Goal: Complete application form

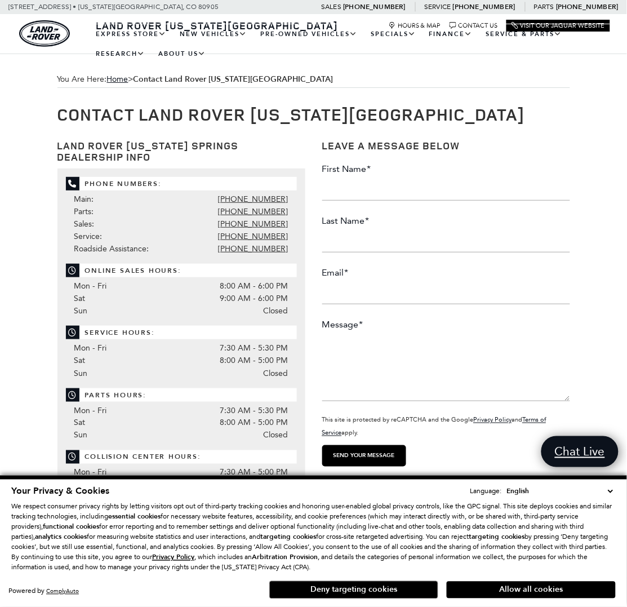
click at [448, 189] on input "First Name *" at bounding box center [446, 189] width 248 height 23
type input "Herbie"
type input "[PERSON_NAME]"
type input "[EMAIL_ADDRESS][PERSON_NAME][DOMAIN_NAME]"
drag, startPoint x: 420, startPoint y: 370, endPoint x: 503, endPoint y: 445, distance: 112.1
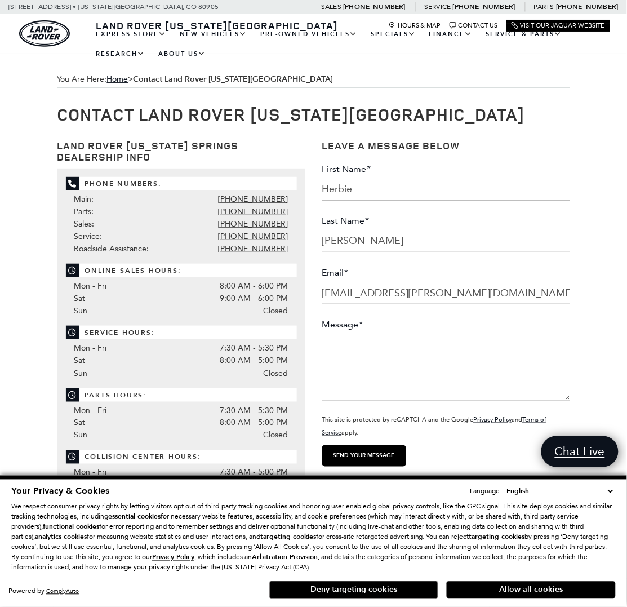
click at [420, 372] on textarea "Message *" at bounding box center [446, 368] width 248 height 68
paste textarea "Hi there, As AI continues to evolve, entrepreneurs and small businesses have an…"
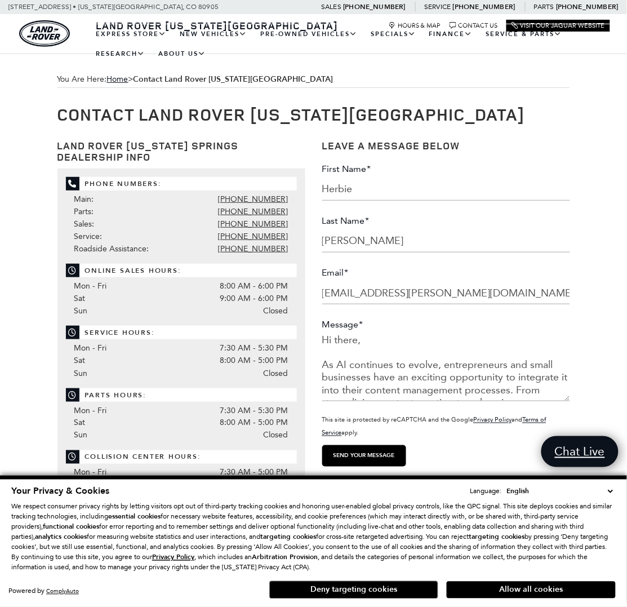
scroll to position [269, 0]
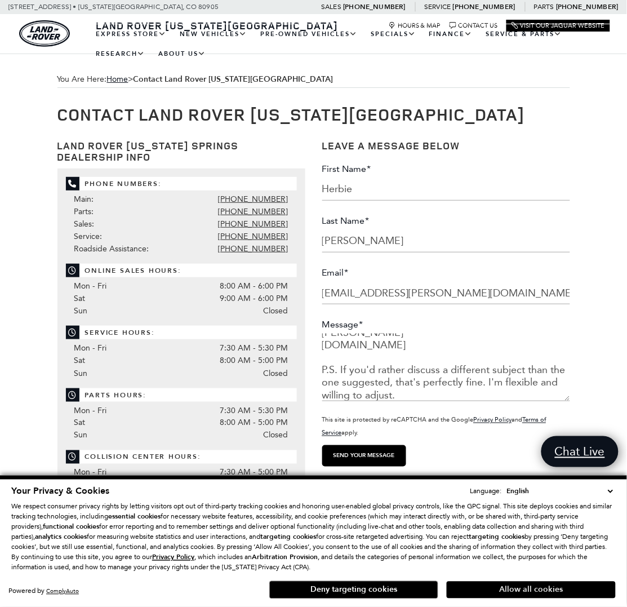
type textarea "Hi there, As AI continues to evolve, entrepreneurs and small businesses have an…"
click at [484, 587] on button "Allow all cookies" at bounding box center [531, 590] width 169 height 17
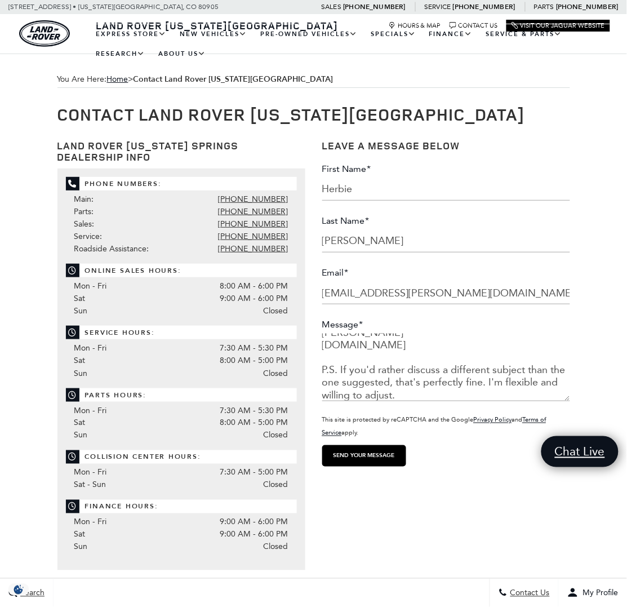
click at [393, 458] on input "submit" at bounding box center [364, 455] width 84 height 21
